Goal: Register for event/course

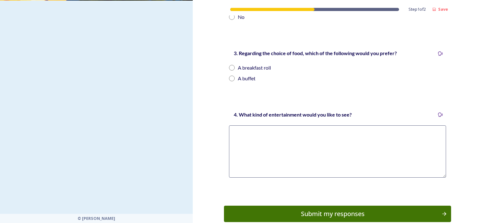
scroll to position [275, 0]
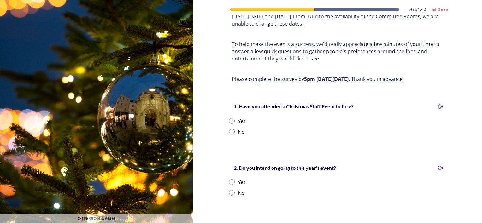
scroll to position [95, 0]
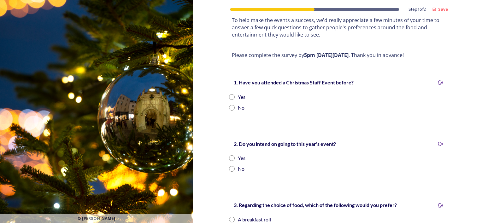
click at [230, 94] on input "radio" at bounding box center [232, 97] width 6 height 6
radio input "true"
click at [230, 166] on input "radio" at bounding box center [232, 169] width 6 height 6
radio input "true"
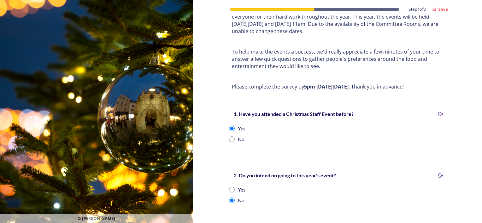
scroll to position [158, 0]
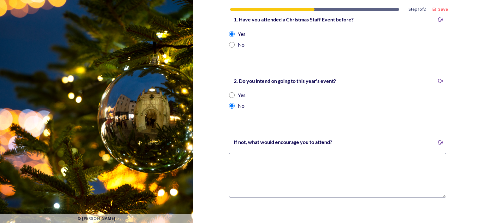
click at [243, 157] on textarea at bounding box center [337, 175] width 217 height 45
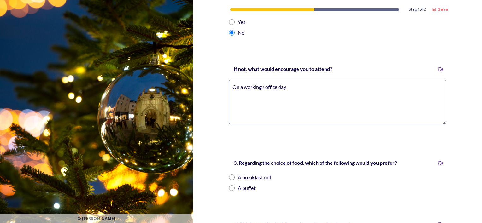
scroll to position [253, 0]
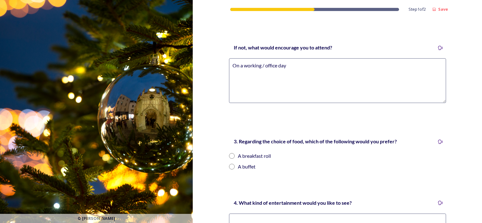
drag, startPoint x: 294, startPoint y: 59, endPoint x: 220, endPoint y: 58, distance: 73.9
click at [220, 58] on div "Step 1 of 2 Save Staff Christmas Events 2025 Every year, Diane, John, Jane, Lou…" at bounding box center [337, 49] width 289 height 604
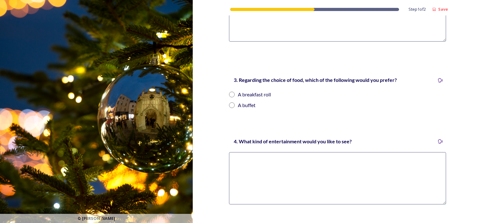
scroll to position [316, 0]
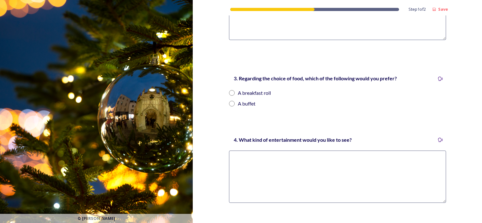
type textarea "Other members of the team attending"
click at [231, 90] on input "radio" at bounding box center [232, 93] width 6 height 6
radio input "true"
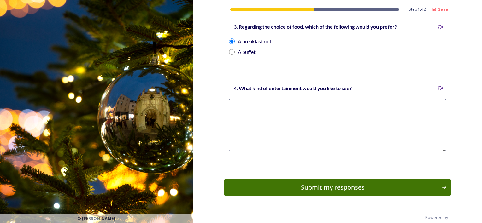
scroll to position [369, 0]
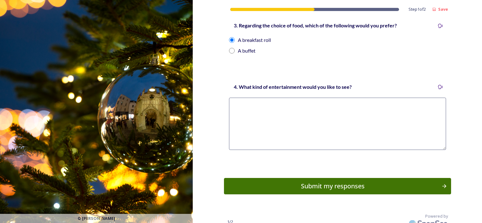
click at [246, 98] on textarea at bounding box center [337, 124] width 217 height 52
type textarea "Quiz"
click at [340, 182] on div "Submit my responses" at bounding box center [332, 186] width 213 height 9
